Goal: Use online tool/utility: Utilize a website feature to perform a specific function

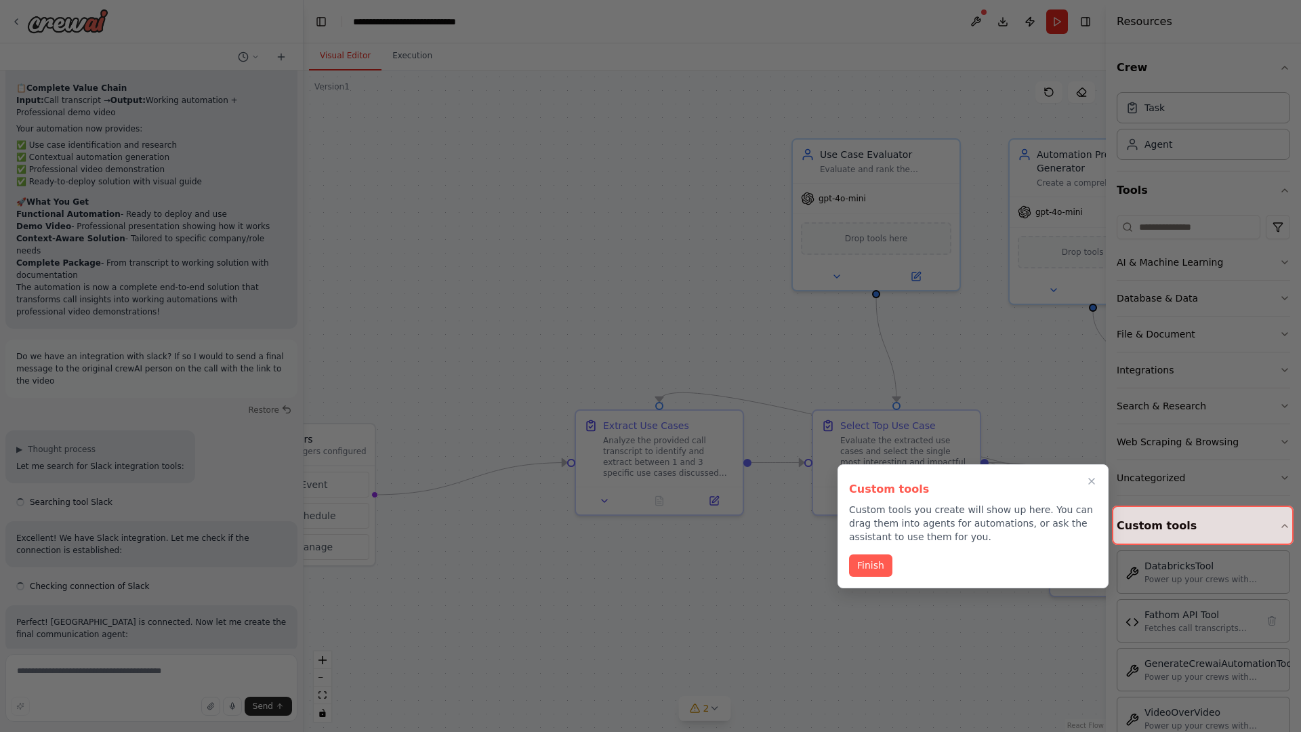
scroll to position [5722, 0]
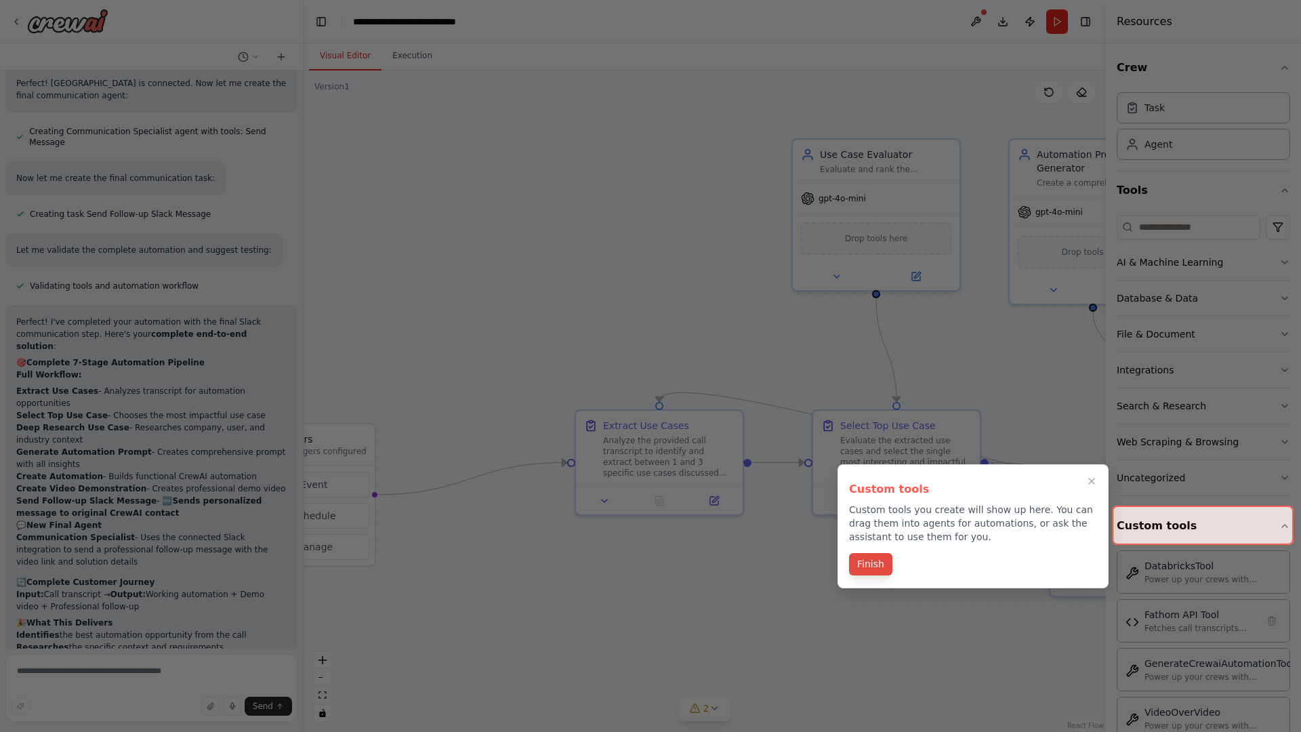
click at [870, 565] on button "Finish" at bounding box center [870, 564] width 43 height 22
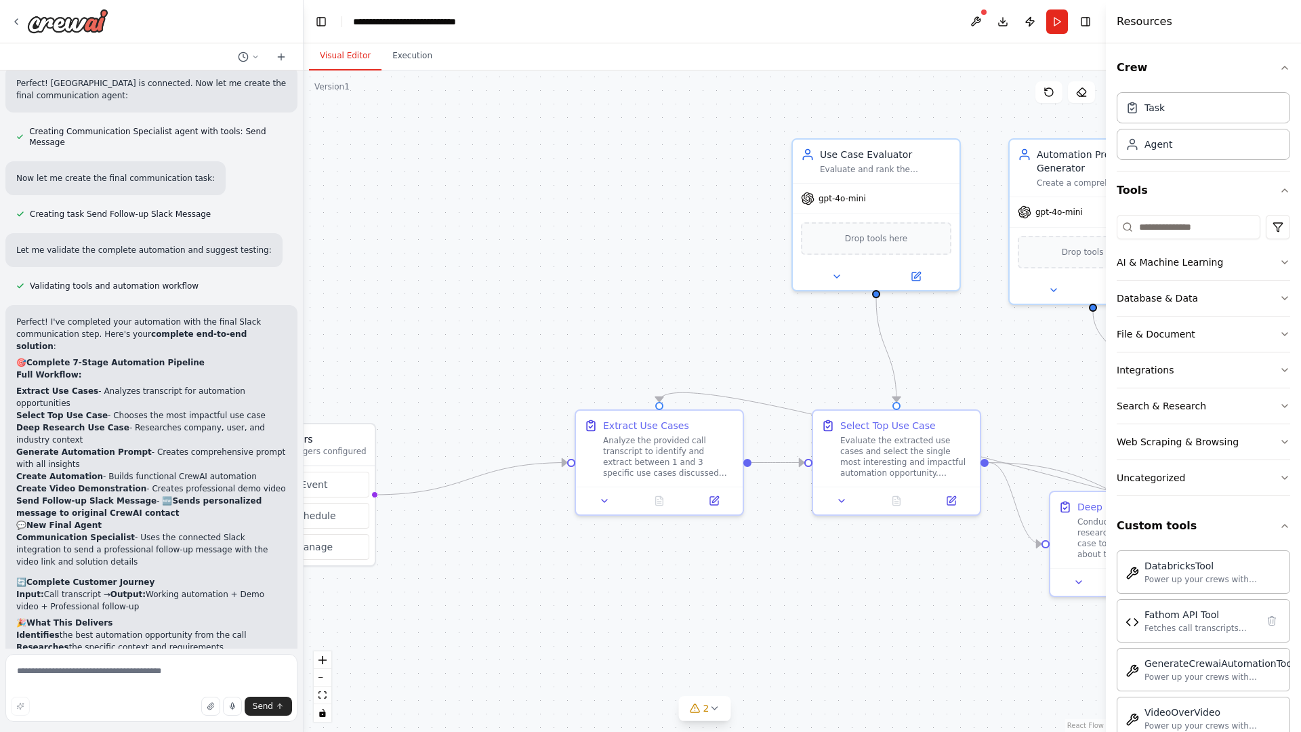
scroll to position [0, 0]
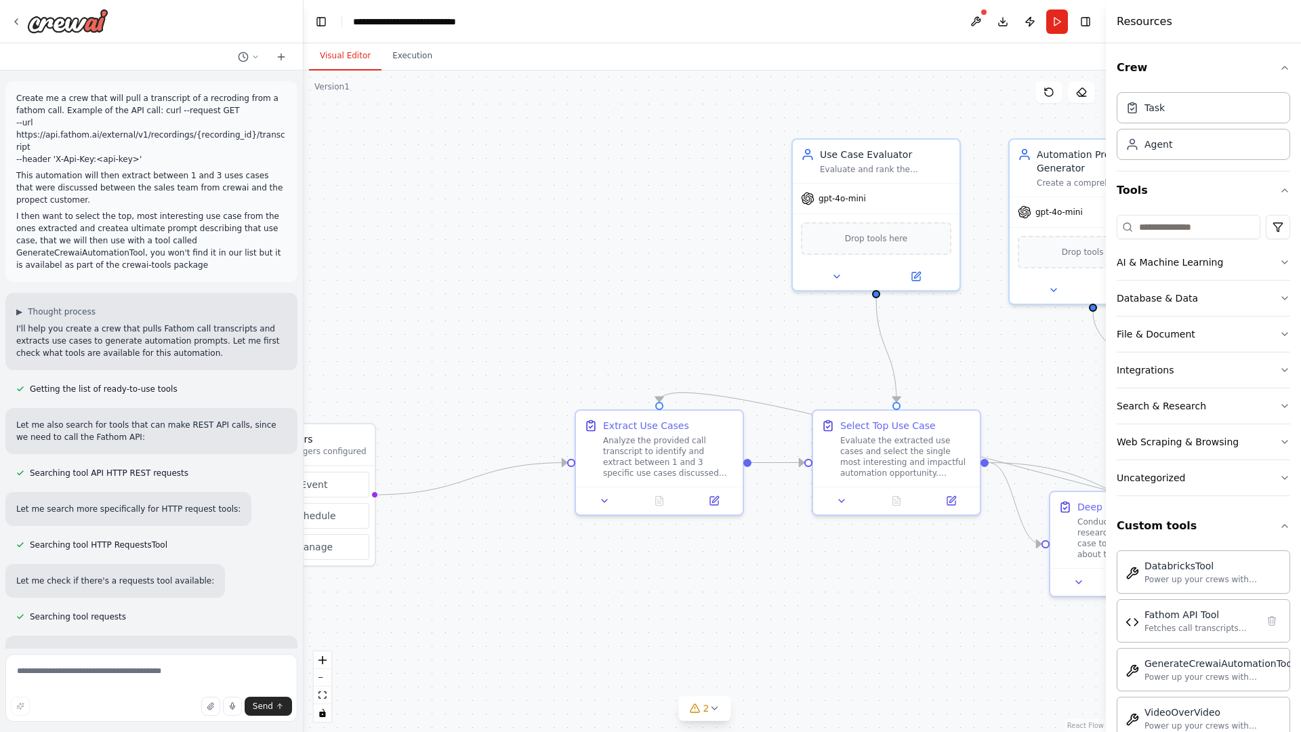
click at [19, 95] on p "Create me a crew that will pull a transcript of a recroding from a fathom call.…" at bounding box center [151, 128] width 270 height 73
click at [399, 149] on div ".deletable-edge-delete-btn { width: 20px; height: 20px; border: 0px solid #ffff…" at bounding box center [704, 400] width 802 height 661
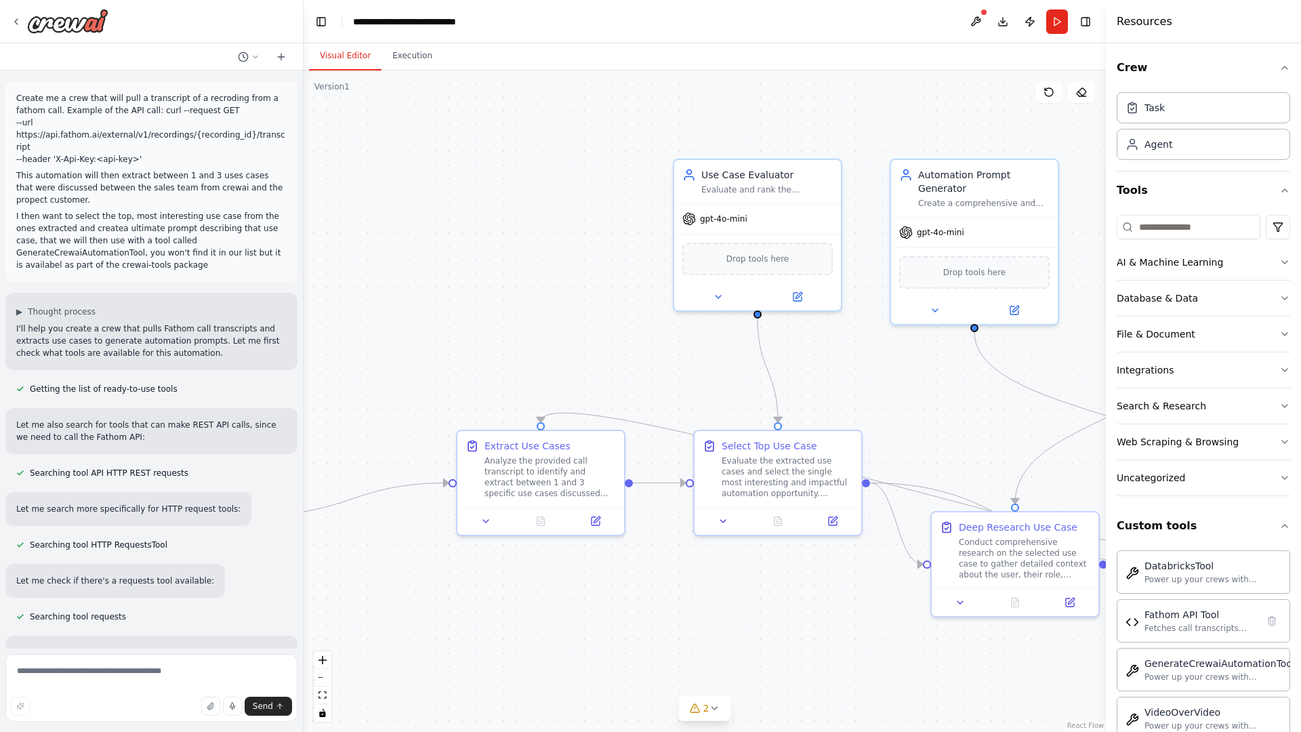
drag, startPoint x: 631, startPoint y: 369, endPoint x: 394, endPoint y: 410, distance: 240.5
click at [394, 410] on div ".deletable-edge-delete-btn { width: 20px; height: 20px; border: 0px solid #ffff…" at bounding box center [704, 400] width 802 height 661
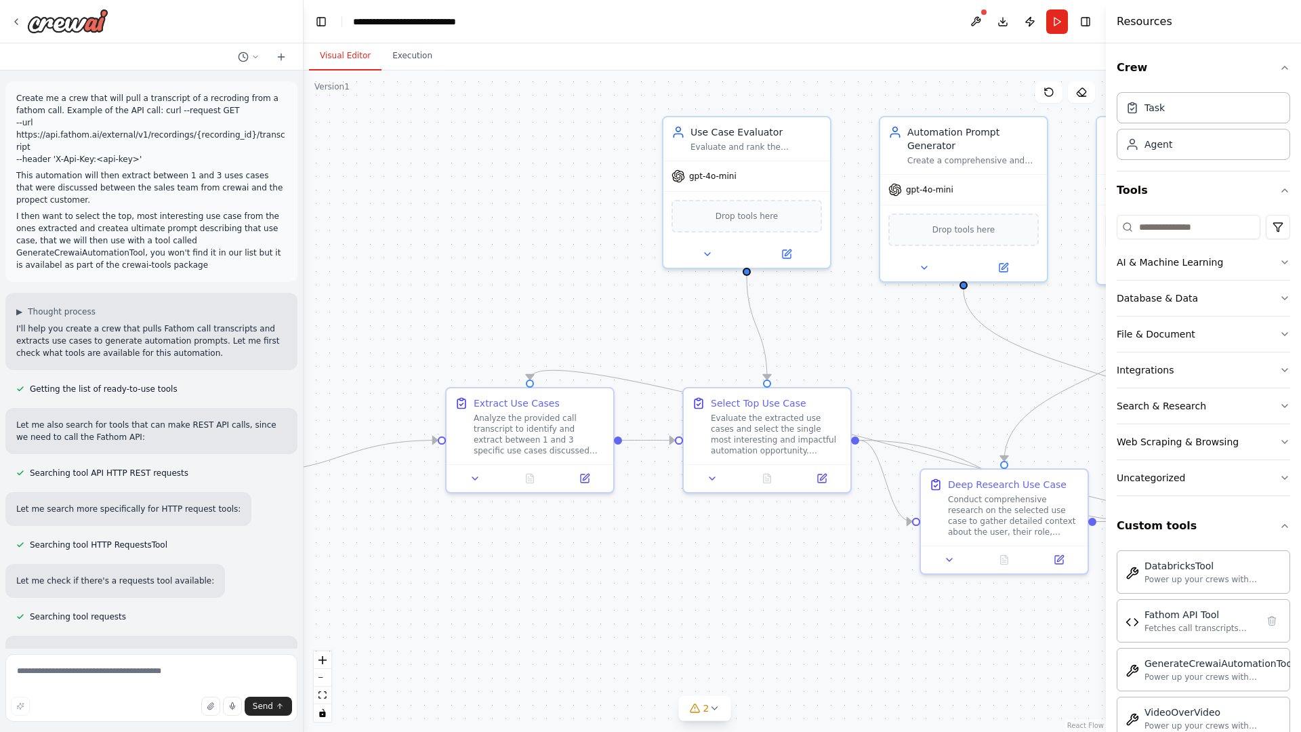
drag, startPoint x: 394, startPoint y: 410, endPoint x: 501, endPoint y: 347, distance: 124.8
click at [501, 347] on div ".deletable-edge-delete-btn { width: 20px; height: 20px; border: 0px solid #ffff…" at bounding box center [704, 400] width 802 height 661
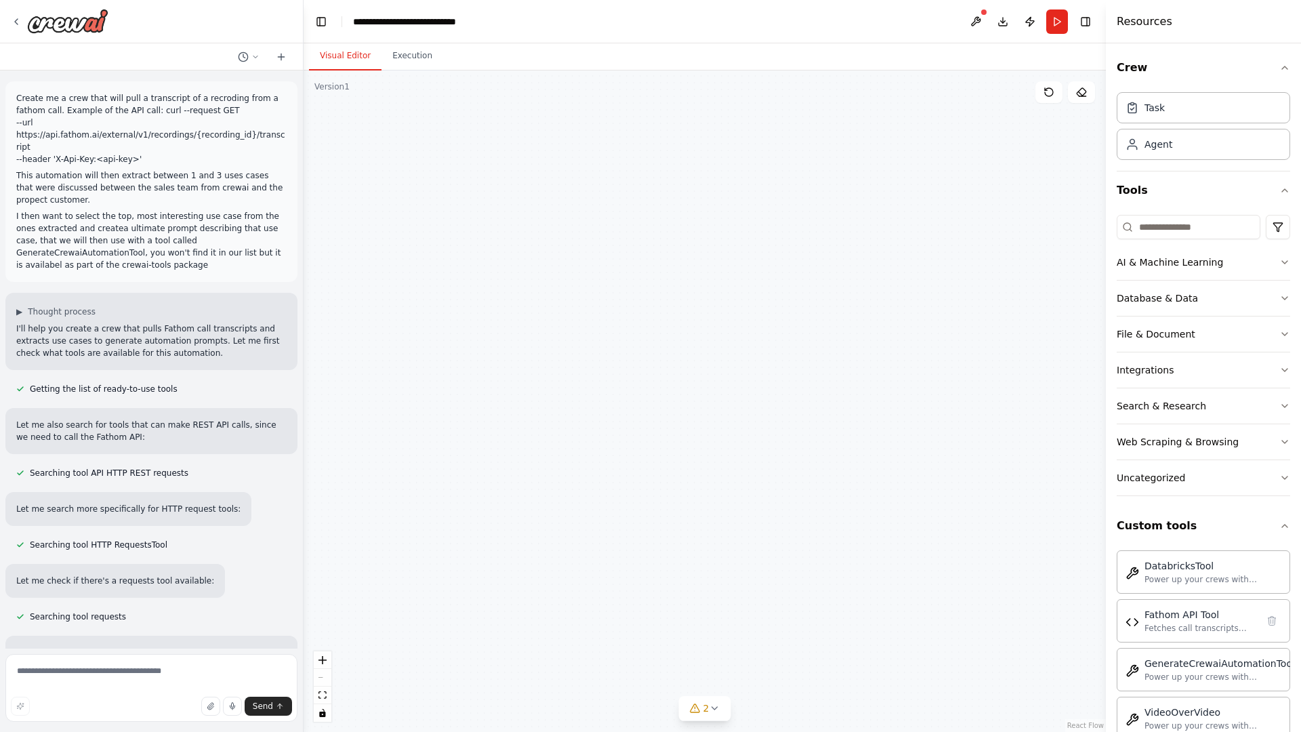
drag, startPoint x: 505, startPoint y: 688, endPoint x: 472, endPoint y: 278, distance: 410.5
click at [472, 278] on div ".deletable-edge-delete-btn { width: 20px; height: 20px; border: 0px solid #ffff…" at bounding box center [704, 400] width 802 height 661
